Goal: Transaction & Acquisition: Purchase product/service

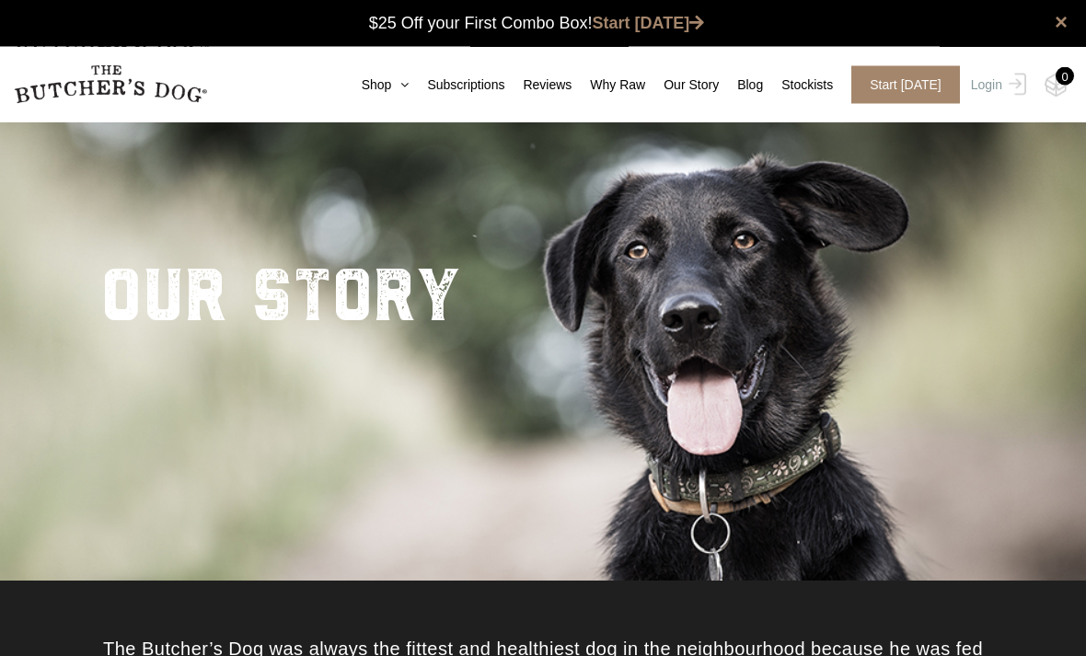
scroll to position [1, 0]
click at [989, 91] on link "Login" at bounding box center [996, 85] width 60 height 38
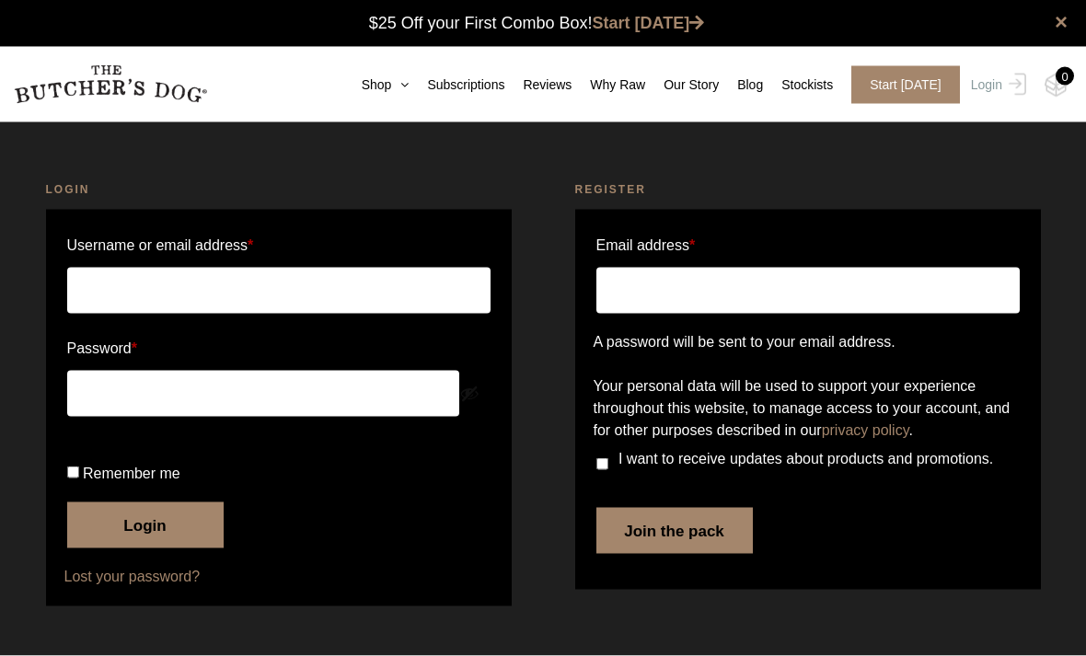
scroll to position [1, 0]
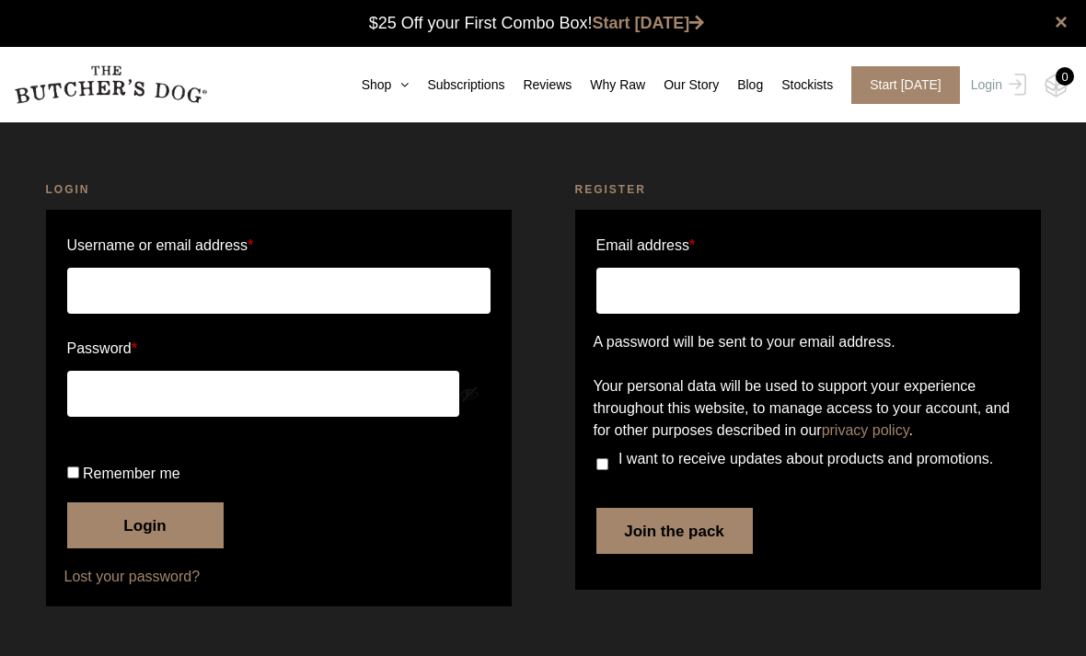
click at [246, 293] on input "Username or email address *" at bounding box center [278, 291] width 423 height 46
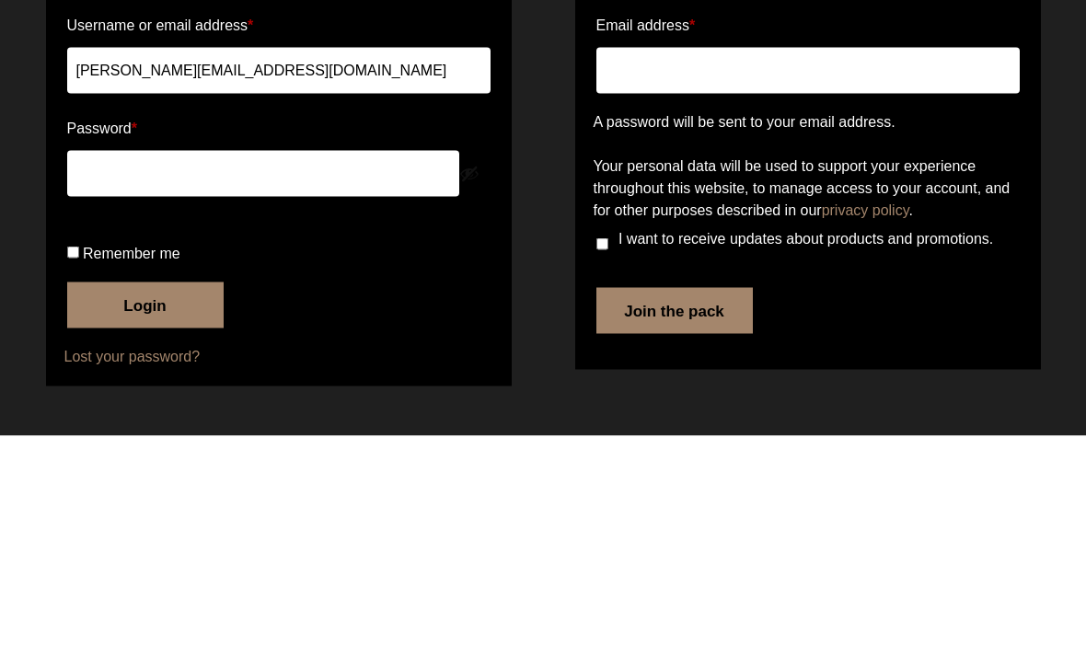
type input "Karyn.van.nimwegen@jci.com"
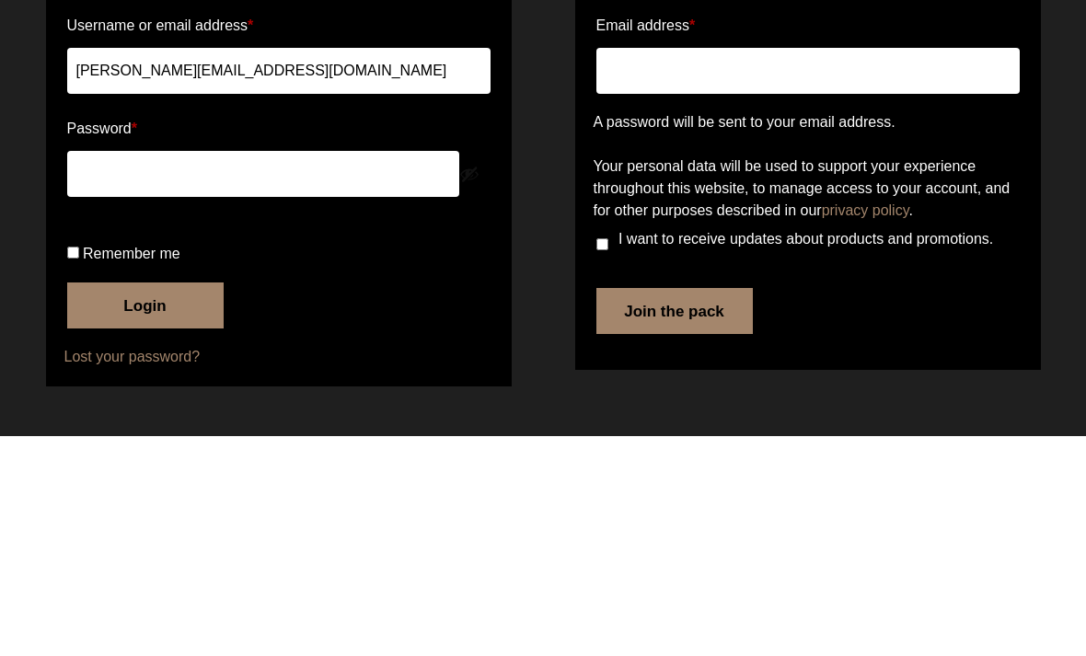
scroll to position [62, 0]
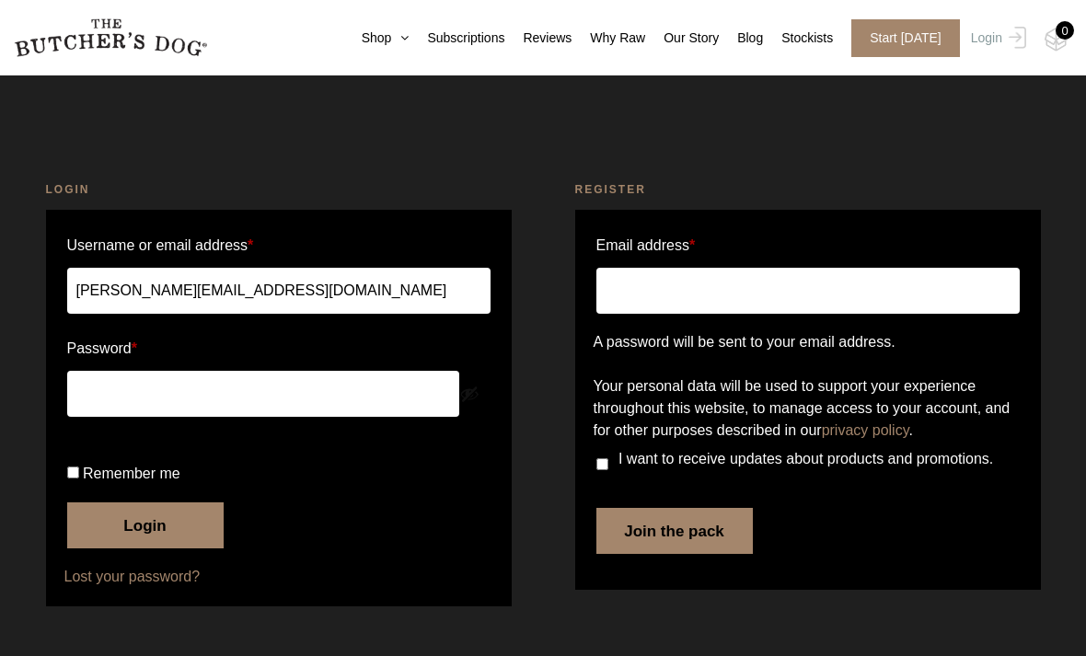
click at [156, 525] on button "Login" at bounding box center [145, 525] width 156 height 46
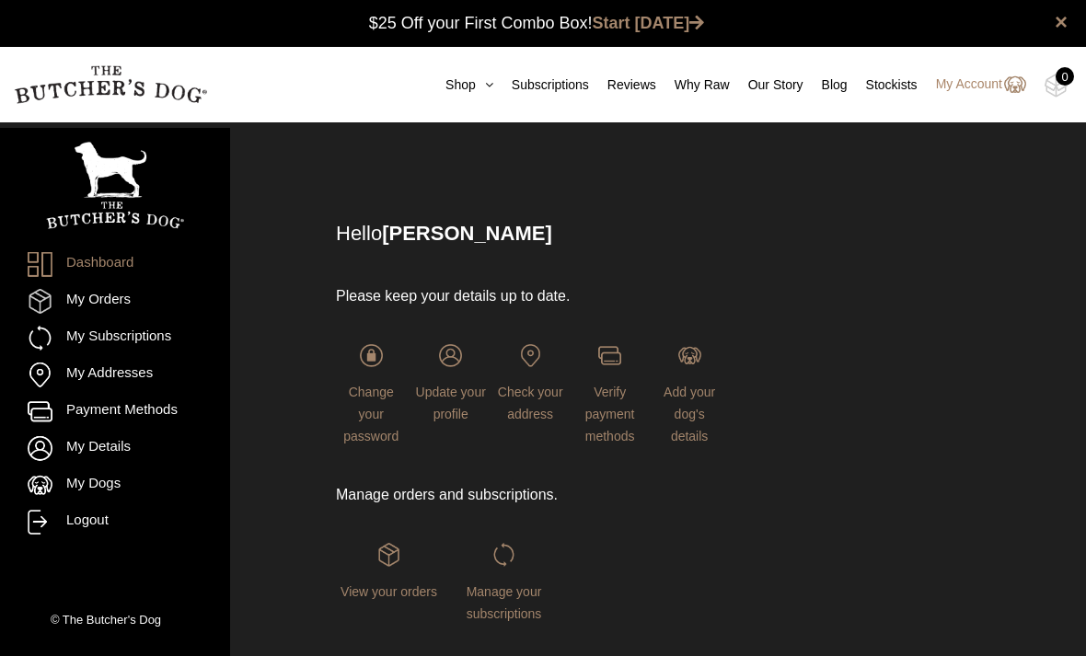
scroll to position [1, 0]
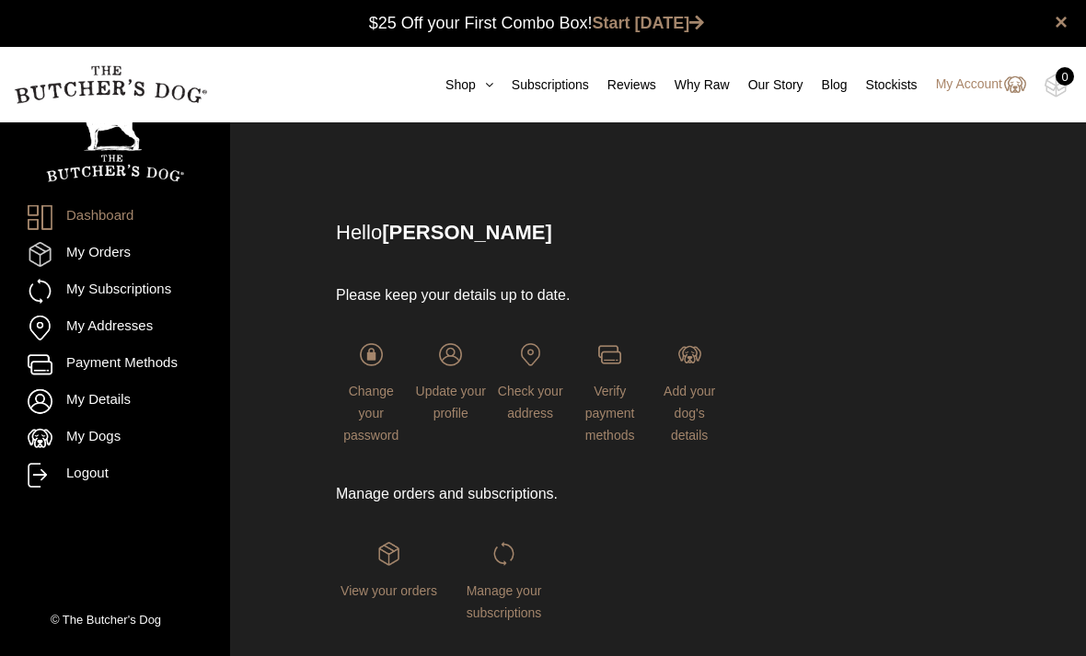
click at [458, 85] on link "Shop" at bounding box center [460, 84] width 66 height 19
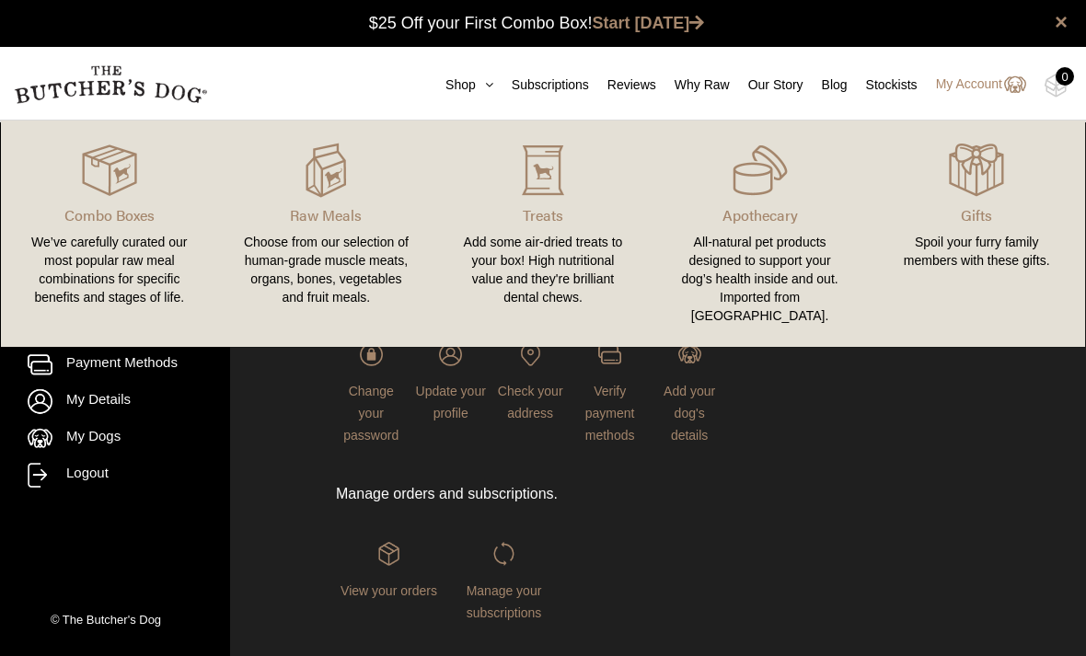
click at [131, 232] on link "Combo Boxes We’ve carefully curated our most popular raw meal combinations for …" at bounding box center [109, 234] width 217 height 190
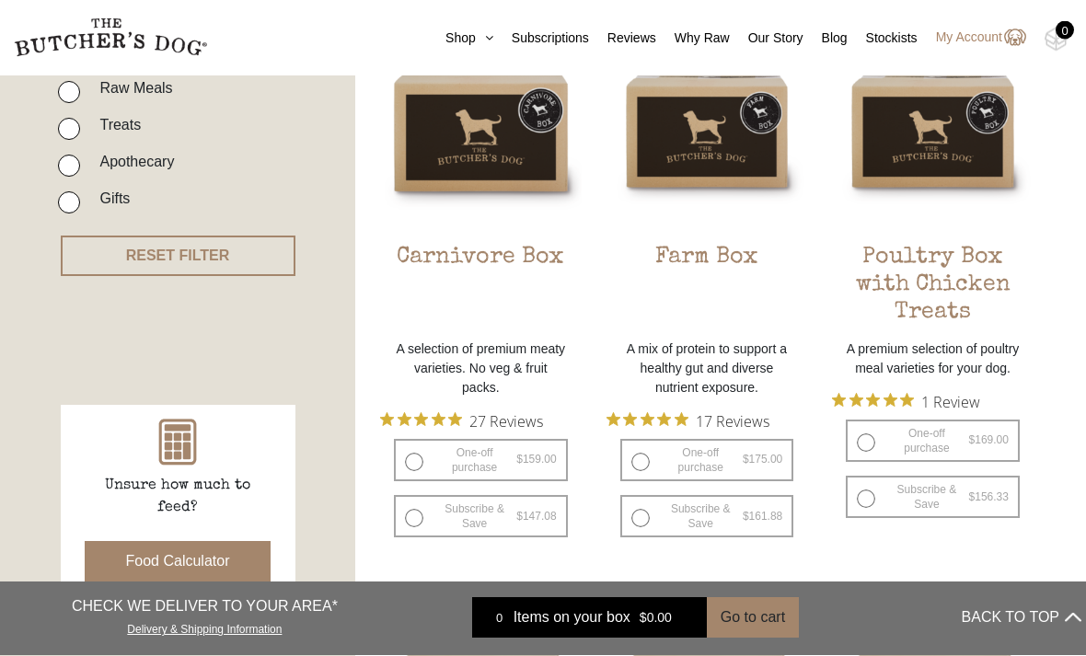
scroll to position [526, 0]
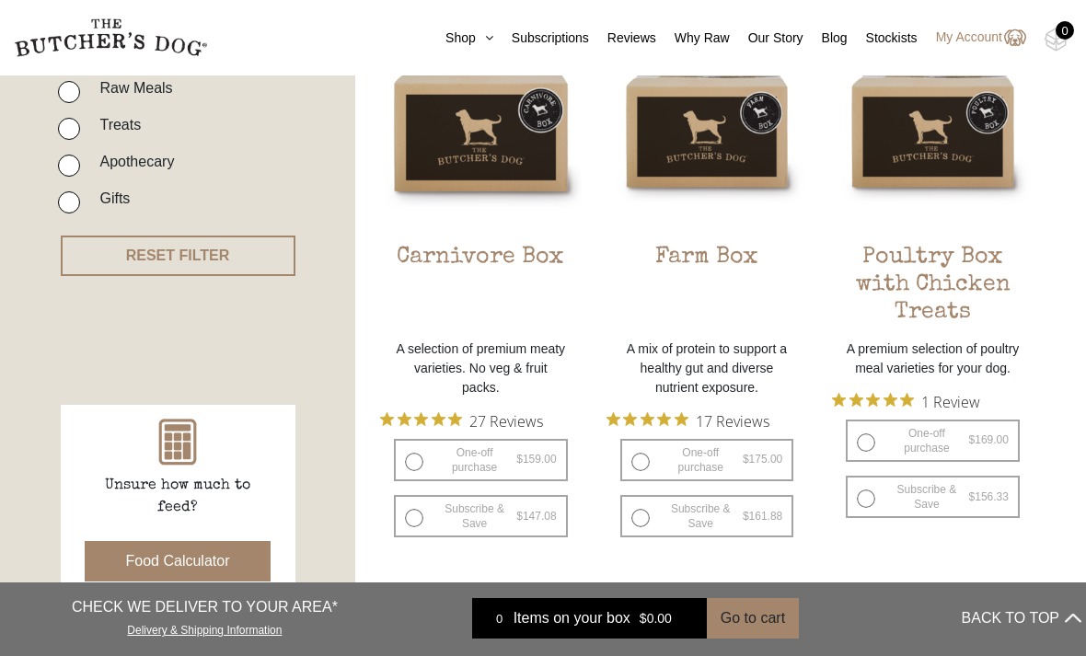
click at [415, 460] on label "One-off purchase $ 159.00 — or subscribe and save 7.5%" at bounding box center [481, 460] width 174 height 42
radio input "true"
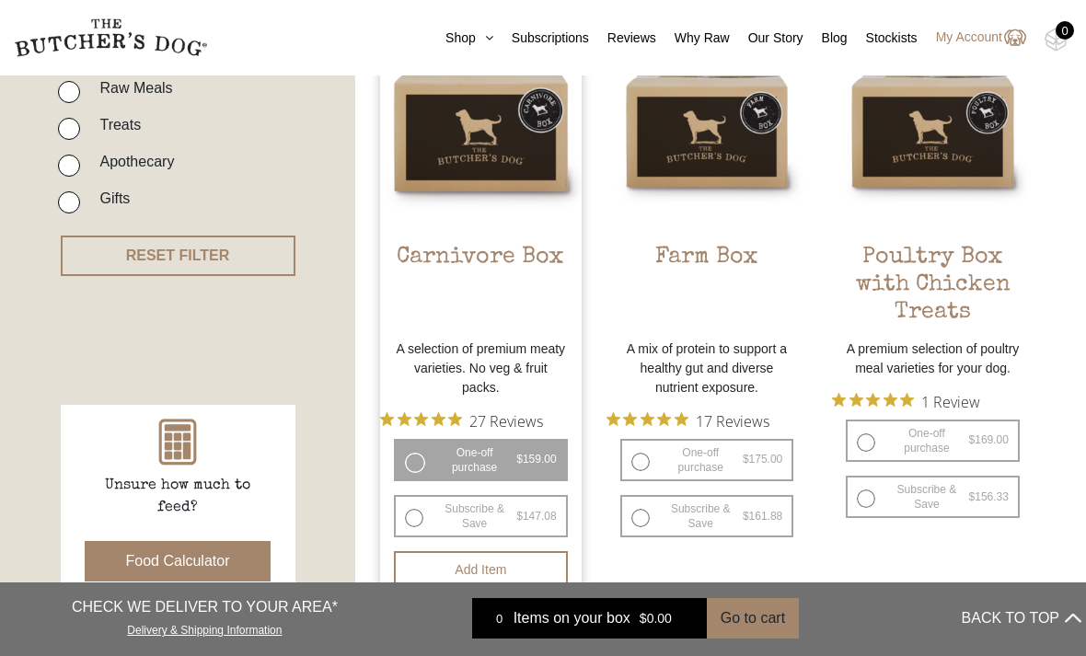
click at [471, 578] on button "Add item" at bounding box center [481, 569] width 174 height 37
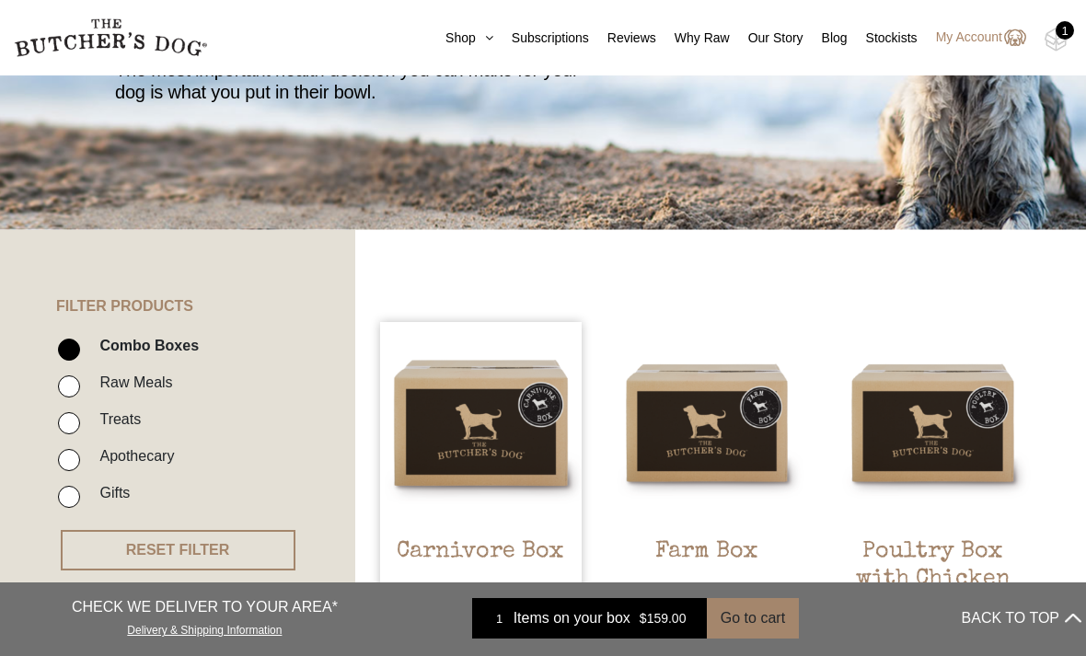
scroll to position [237, 0]
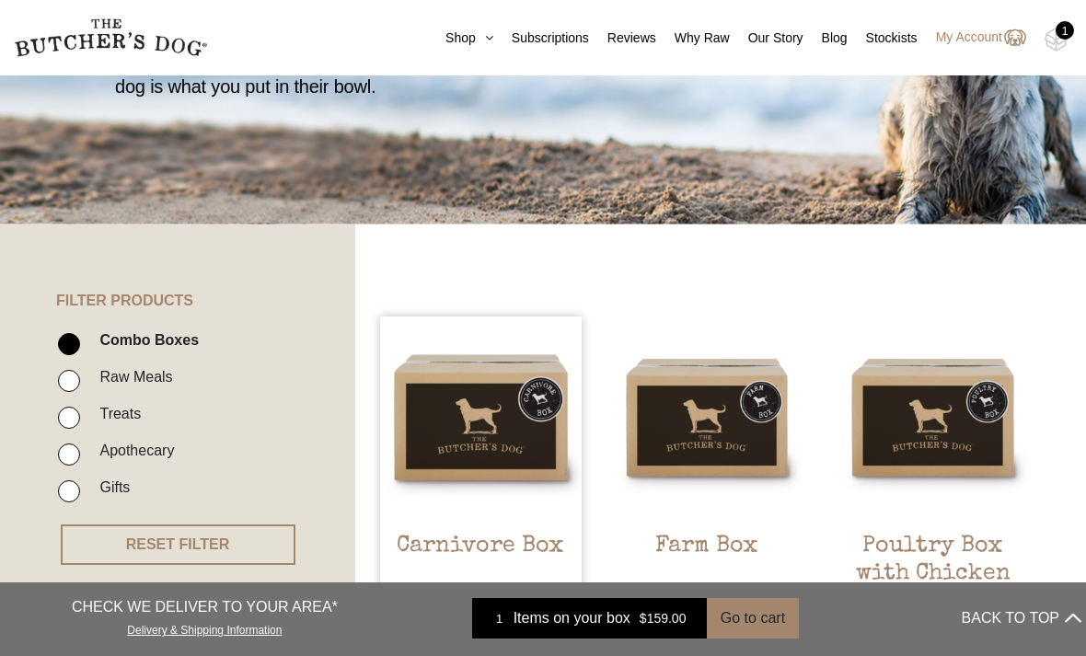
click at [91, 338] on label "Combo Boxes" at bounding box center [144, 340] width 109 height 25
click at [80, 338] on input "Combo Boxes" at bounding box center [69, 344] width 22 height 22
checkbox input "false"
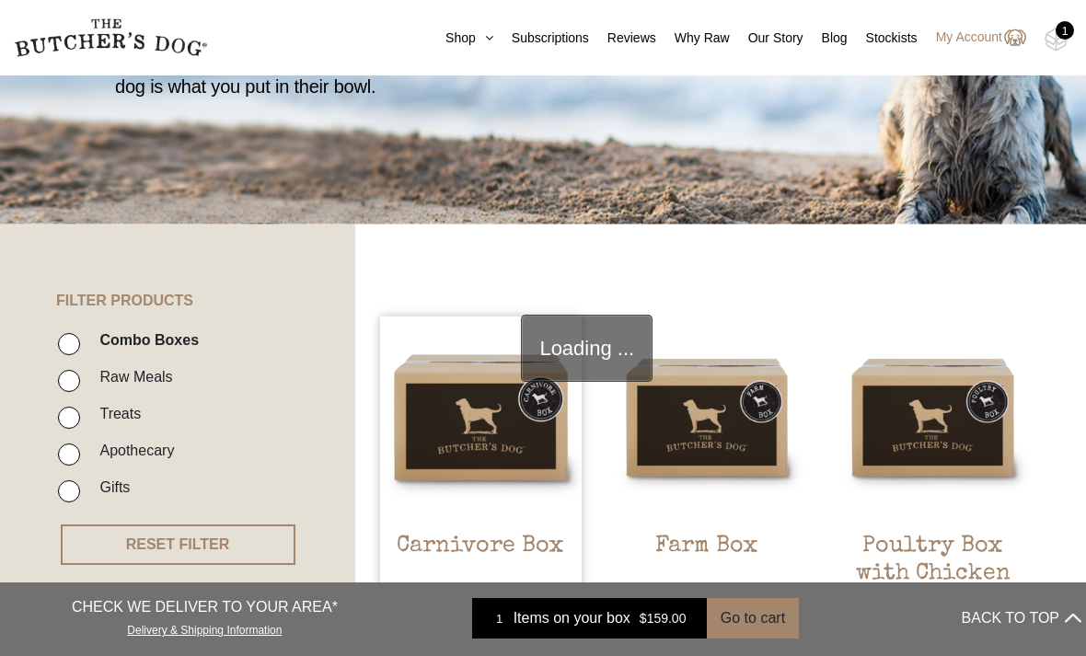
click at [81, 373] on li "Raw Meals" at bounding box center [205, 382] width 294 height 37
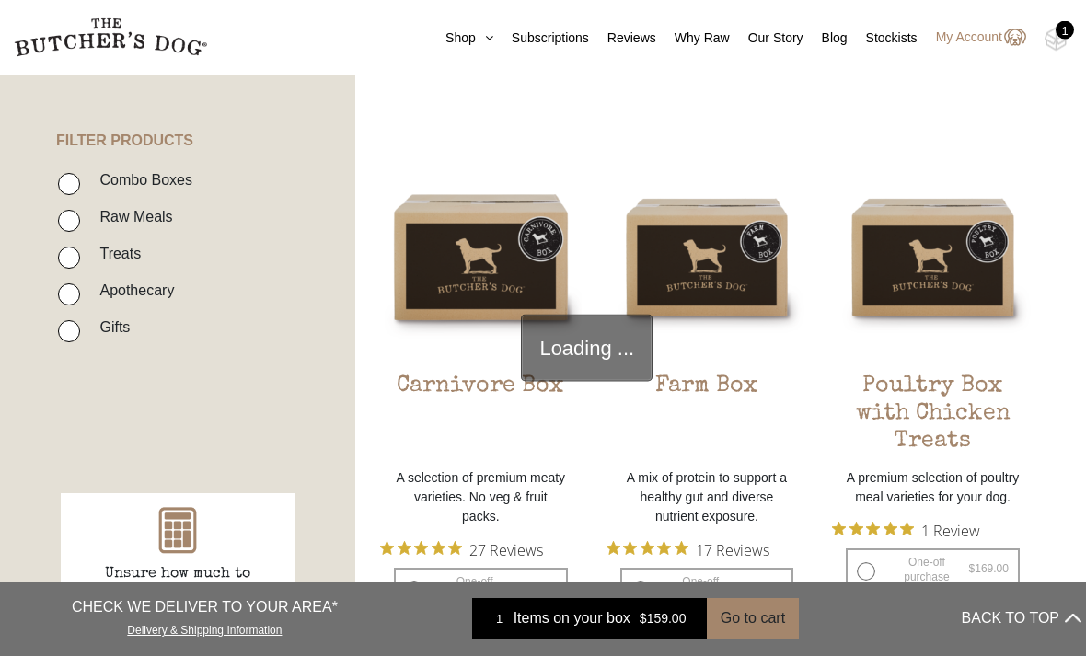
scroll to position [416, 0]
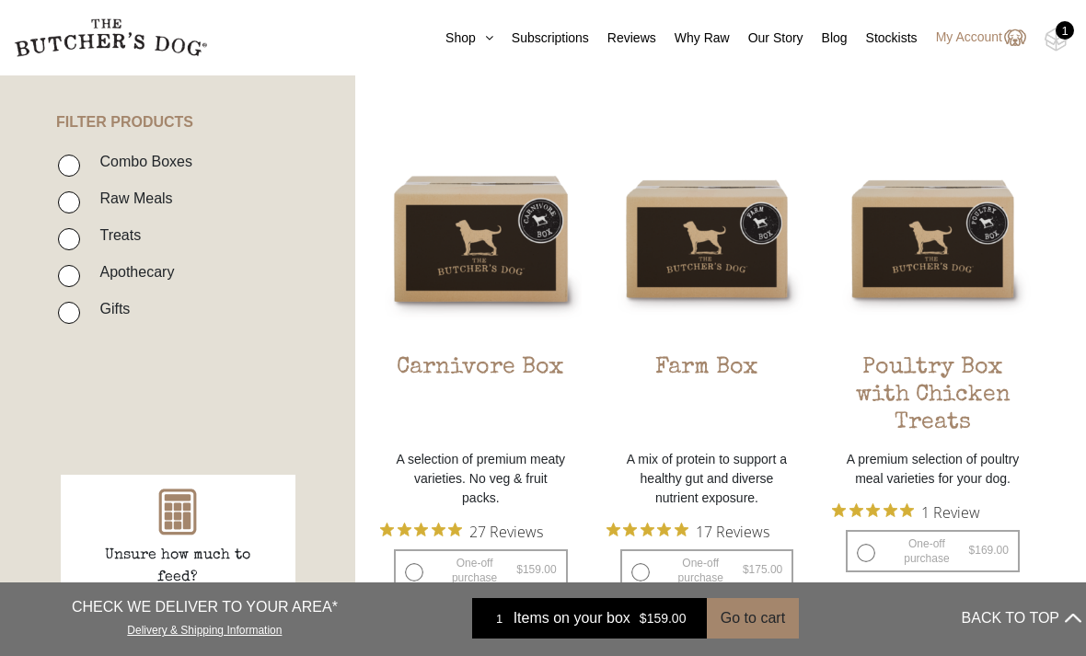
click at [76, 202] on input "Raw Meals" at bounding box center [69, 202] width 22 height 22
checkbox input "true"
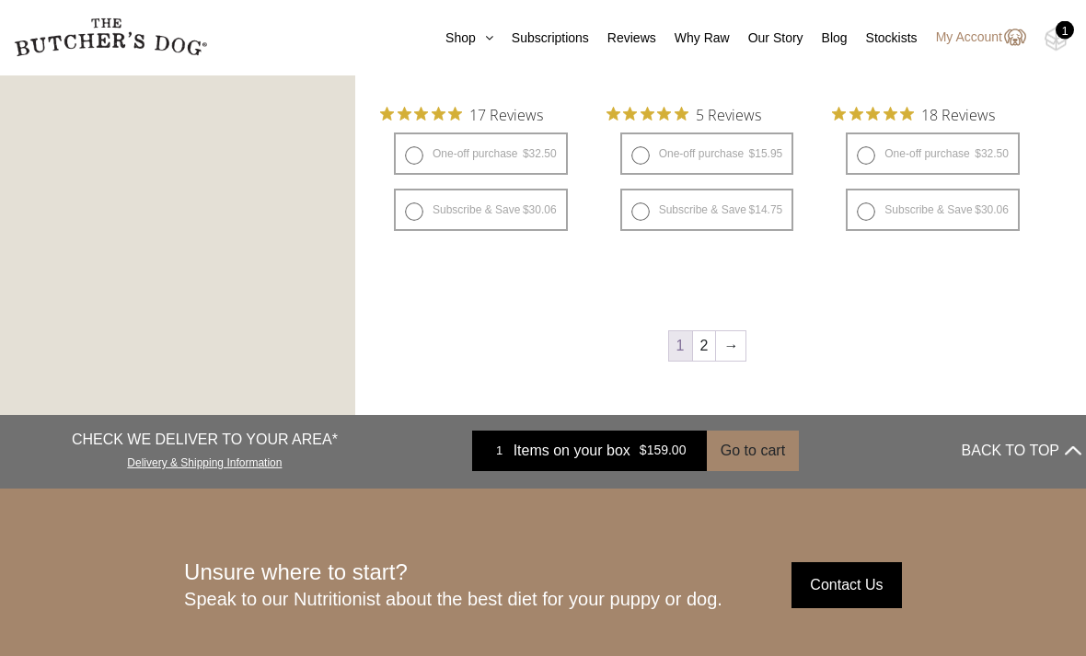
scroll to position [2342, 0]
click at [728, 357] on link "→" at bounding box center [730, 345] width 29 height 29
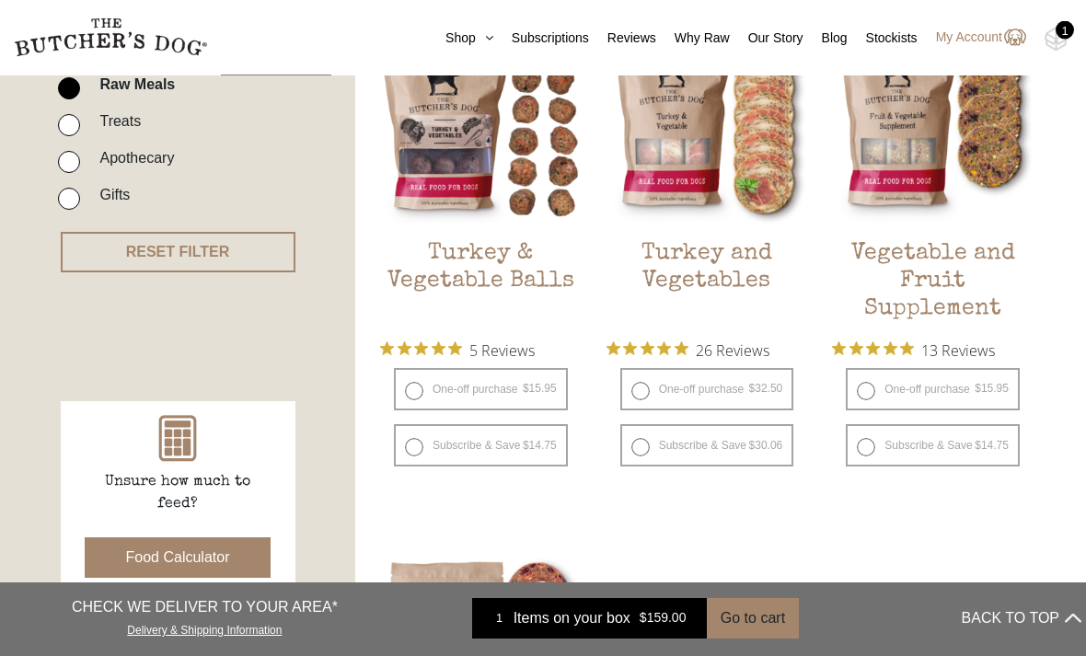
scroll to position [529, 0]
click at [407, 398] on label "One-off purchase $ 15.95 — or subscribe and save 7.5%" at bounding box center [481, 390] width 174 height 42
radio input "true"
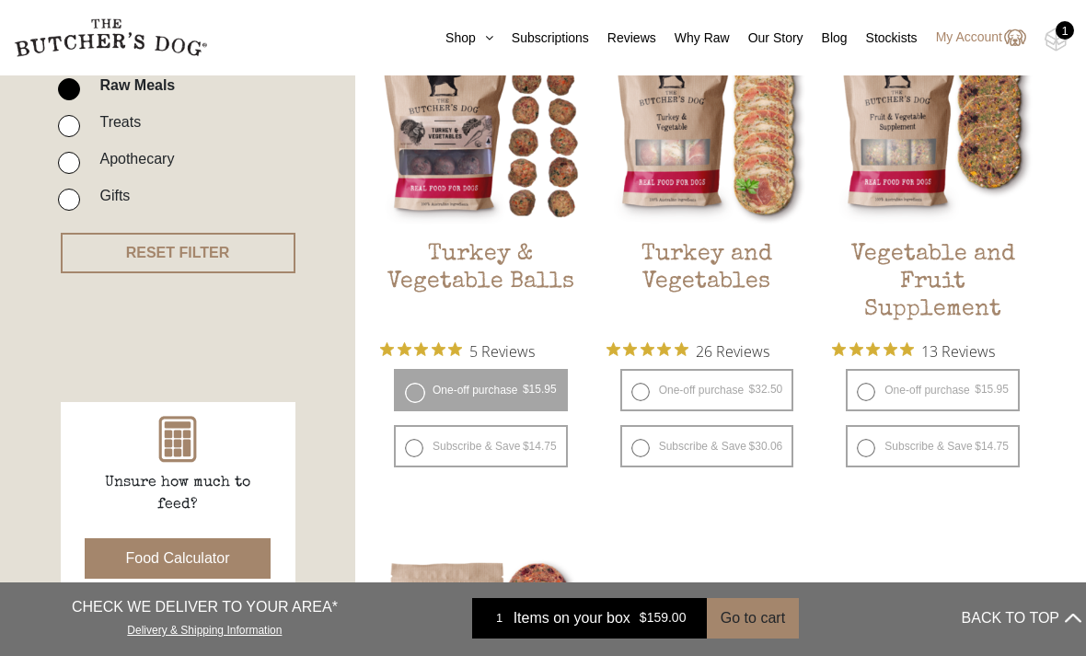
click at [0, 0] on button "Add item" at bounding box center [0, 0] width 0 height 0
click at [0, 0] on button "Add more" at bounding box center [0, 0] width 0 height 0
click at [742, 638] on button "Go to cart" at bounding box center [753, 618] width 92 height 40
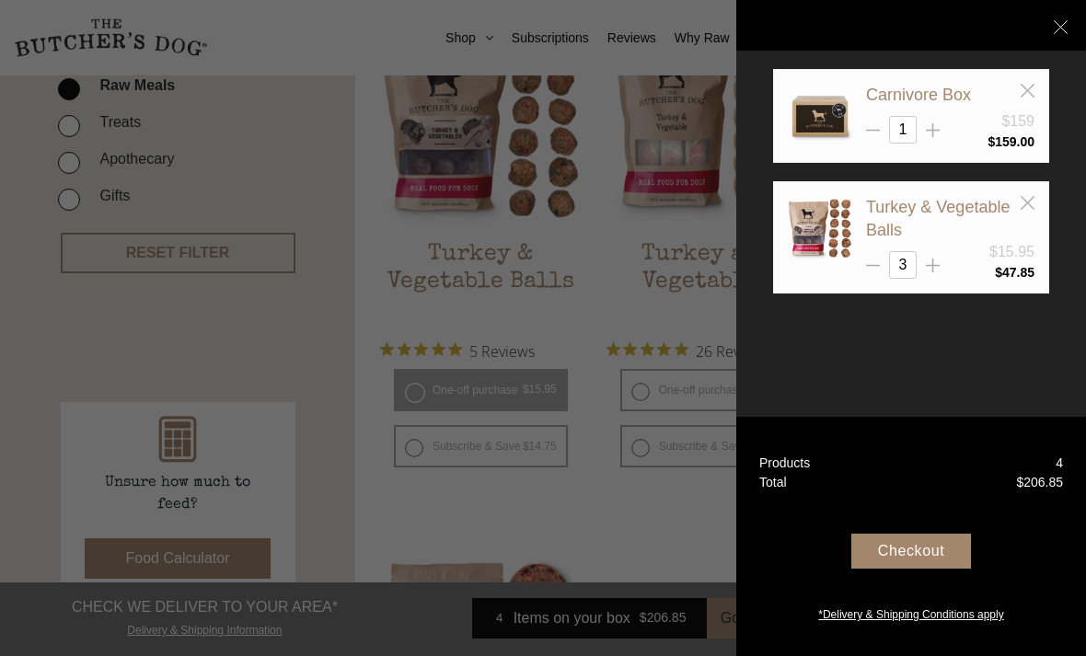
click at [901, 569] on div "Checkout" at bounding box center [911, 551] width 120 height 35
